Goal: Task Accomplishment & Management: Use online tool/utility

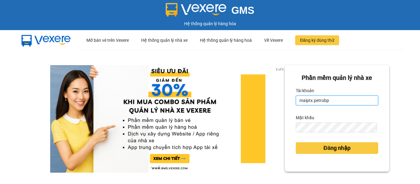
click at [336, 97] on input "maiptx.petrobp" at bounding box center [337, 101] width 82 height 10
type input "huongnpt.petrobp"
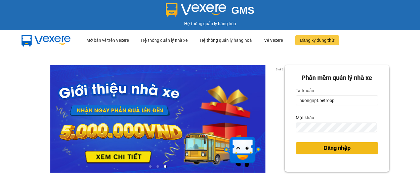
click at [337, 146] on span "Đăng nhập" at bounding box center [336, 148] width 27 height 9
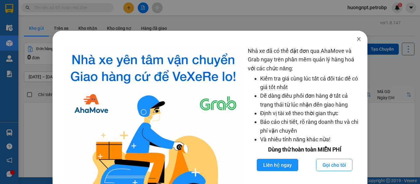
click at [356, 39] on icon "close" at bounding box center [358, 39] width 5 height 5
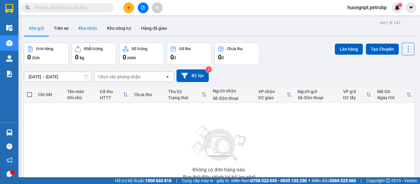
click at [83, 27] on button "Kho nhận" at bounding box center [87, 28] width 29 height 15
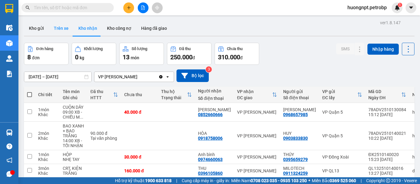
click at [55, 30] on button "Trên xe" at bounding box center [61, 28] width 25 height 15
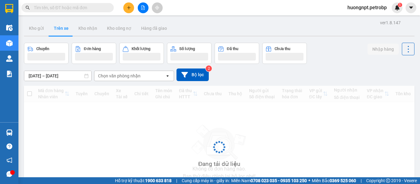
click at [85, 77] on icon at bounding box center [87, 76] width 4 height 4
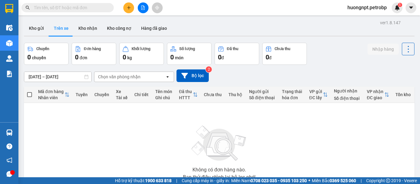
click at [85, 77] on icon at bounding box center [87, 77] width 4 height 4
click at [89, 74] on div "ver 1.8.147 Kho gửi Trên xe Kho nhận Kho công nợ Hàng đã giao Chuyến 0 chuyến Đ…" at bounding box center [219, 119] width 395 height 203
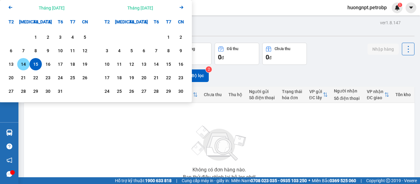
click at [24, 61] on div "14" at bounding box center [23, 64] width 9 height 7
click at [36, 65] on div "15" at bounding box center [35, 64] width 9 height 7
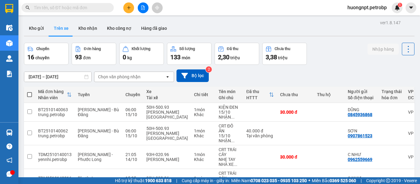
click at [110, 76] on div "Chọn văn phòng nhận" at bounding box center [119, 77] width 42 height 6
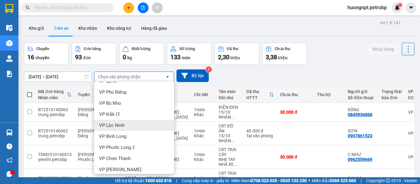
scroll to position [92, 0]
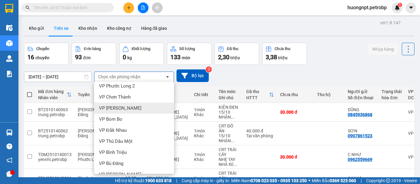
click at [144, 111] on div "VP Minh Hưng" at bounding box center [134, 108] width 80 height 11
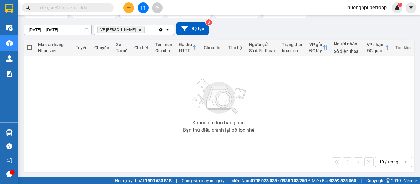
scroll to position [16, 0]
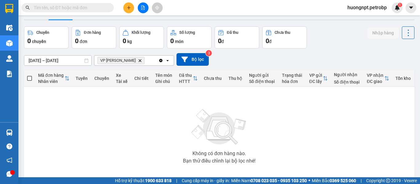
click at [84, 61] on icon at bounding box center [86, 60] width 4 height 4
click at [86, 60] on icon at bounding box center [86, 60] width 4 height 4
click at [74, 62] on input "14/10/2025 – 15/10/2025" at bounding box center [57, 61] width 67 height 10
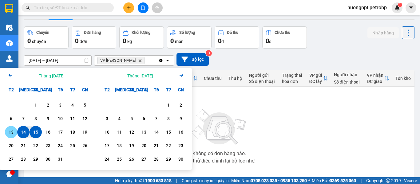
drag, startPoint x: 21, startPoint y: 132, endPoint x: 7, endPoint y: 136, distance: 14.2
click at [7, 136] on div "13 14 15 16 17 18 19" at bounding box center [48, 132] width 86 height 12
click at [7, 136] on div "13" at bounding box center [11, 132] width 9 height 7
click at [38, 134] on div "15" at bounding box center [35, 132] width 9 height 7
type input "13/10/2025 – 15/10/2025"
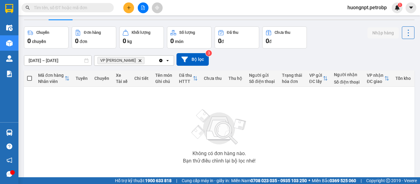
scroll to position [0, 0]
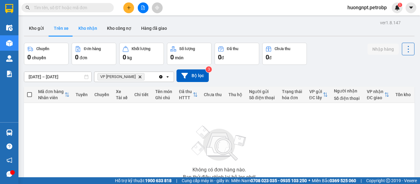
click at [91, 27] on button "Kho nhận" at bounding box center [87, 28] width 29 height 15
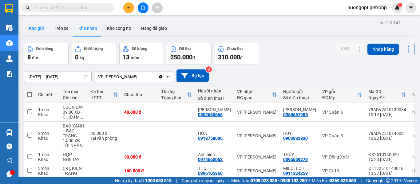
click at [40, 28] on button "Kho gửi" at bounding box center [36, 28] width 25 height 15
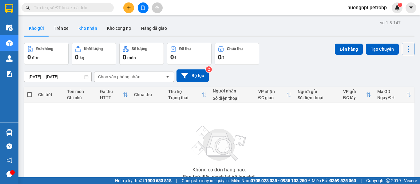
click at [91, 29] on button "Kho nhận" at bounding box center [87, 28] width 29 height 15
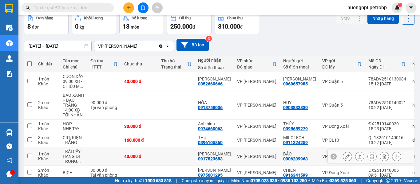
scroll to position [92, 0]
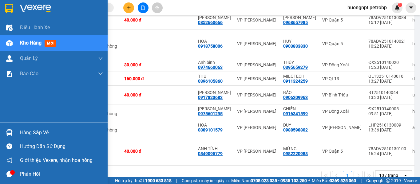
click at [19, 172] on div "Phản hồi" at bounding box center [54, 174] width 108 height 14
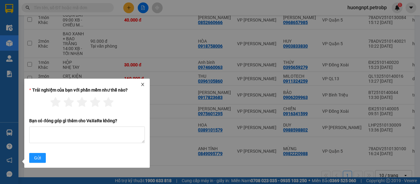
click at [143, 85] on icon "close" at bounding box center [142, 84] width 3 height 3
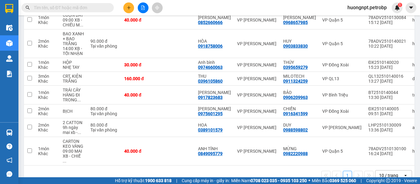
scroll to position [0, 0]
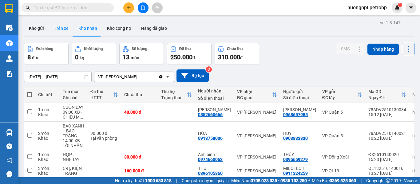
click at [66, 29] on button "Trên xe" at bounding box center [61, 28] width 25 height 15
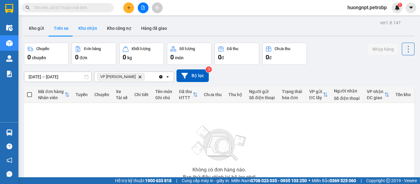
click at [92, 27] on button "Kho nhận" at bounding box center [87, 28] width 29 height 15
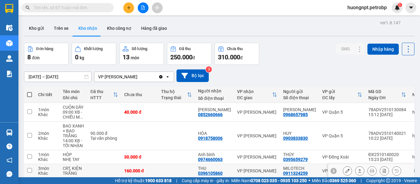
click at [97, 169] on td at bounding box center [104, 171] width 34 height 14
checkbox input "true"
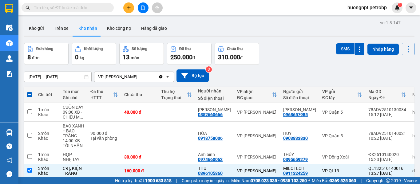
click at [91, 28] on button "Kho nhận" at bounding box center [87, 28] width 29 height 15
click at [80, 30] on button "Kho nhận" at bounding box center [87, 28] width 29 height 15
click at [89, 30] on button "Kho nhận" at bounding box center [87, 28] width 29 height 15
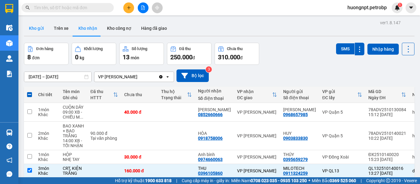
click at [40, 28] on button "Kho gửi" at bounding box center [36, 28] width 25 height 15
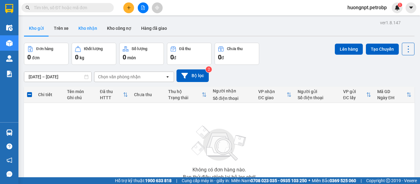
click at [89, 27] on button "Kho nhận" at bounding box center [87, 28] width 29 height 15
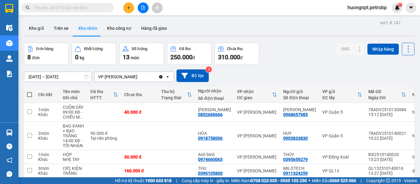
click at [86, 77] on icon at bounding box center [86, 77] width 4 height 4
click at [83, 79] on div "ver 1.8.147 Kho gửi Trên xe Kho nhận Kho công nợ Hàng đã giao Đơn hàng 8 đơn Kh…" at bounding box center [219, 149] width 395 height 262
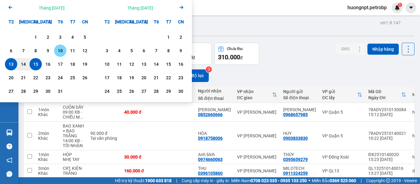
click at [57, 49] on div "10" at bounding box center [60, 50] width 9 height 7
click at [35, 62] on div "15" at bounding box center [35, 64] width 9 height 7
type input "10/10/2025 – 15/10/2025"
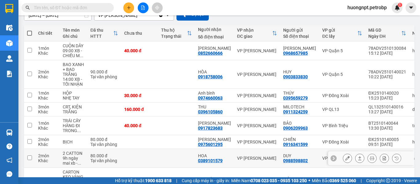
scroll to position [122, 0]
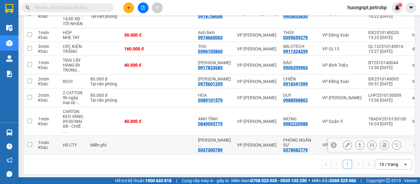
click at [30, 142] on input "checkbox" at bounding box center [29, 144] width 5 height 5
checkbox input "true"
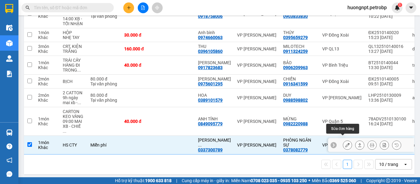
click at [345, 143] on icon at bounding box center [347, 145] width 4 height 4
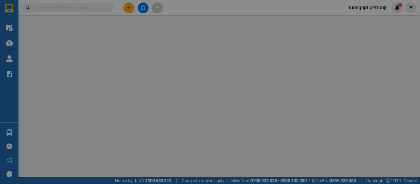
type input "0378082779"
type input "PHÒNG NGÂN SỰ"
type input "0337300789"
type input "hoàng văn khánh"
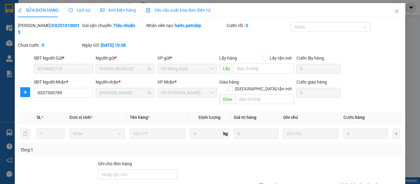
scroll to position [45, 0]
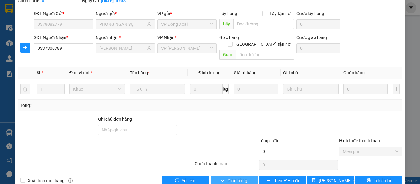
click at [242, 177] on span "Giao hàng" at bounding box center [238, 180] width 20 height 7
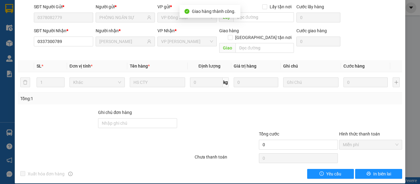
scroll to position [0, 0]
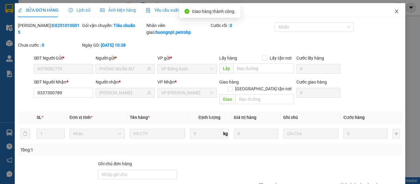
click at [394, 10] on icon "close" at bounding box center [396, 11] width 5 height 5
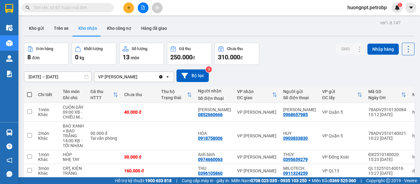
click at [87, 78] on icon at bounding box center [86, 77] width 4 height 4
click at [81, 78] on div "ver 1.8.147 Kho gửi Trên xe Kho nhận Kho công nợ Hàng đã giao Đơn hàng 8 đơn Kh…" at bounding box center [219, 149] width 395 height 262
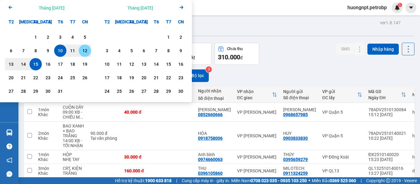
click at [83, 49] on div "12" at bounding box center [85, 50] width 9 height 7
click at [34, 65] on div "15" at bounding box center [35, 64] width 9 height 7
type input "12/10/2025 – 15/10/2025"
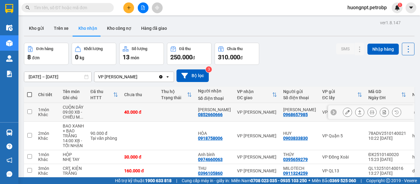
scroll to position [103, 0]
